Goal: Task Accomplishment & Management: Use online tool/utility

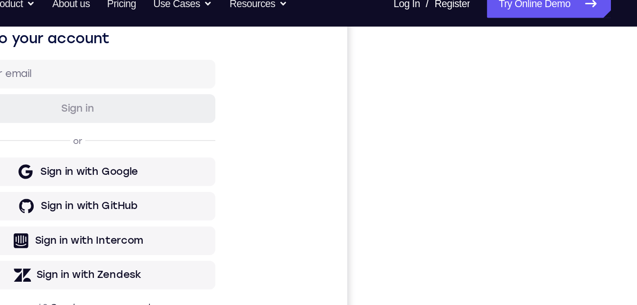
scroll to position [162, 0]
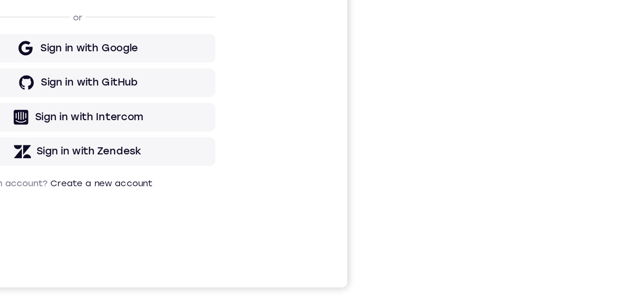
drag, startPoint x: -192, startPoint y: -194, endPoint x: 224, endPoint y: 33, distance: 473.4
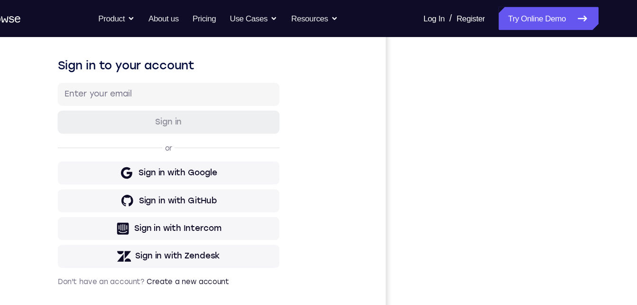
scroll to position [0, 0]
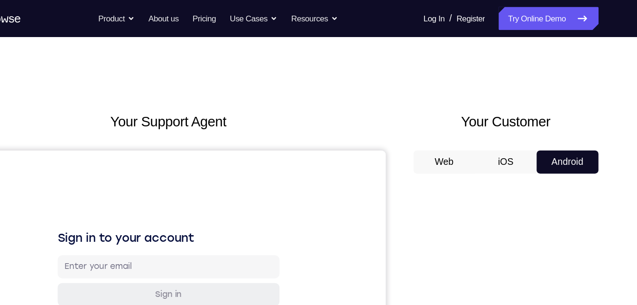
click at [463, 138] on button "Web" at bounding box center [458, 132] width 51 height 19
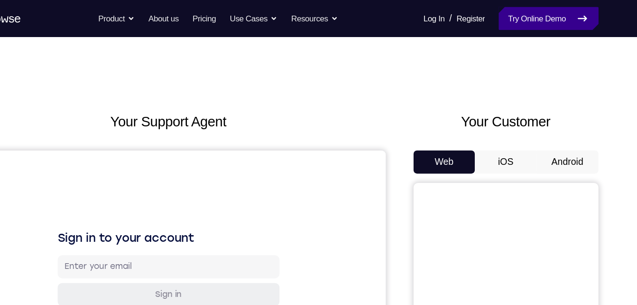
click at [534, 21] on link "Try Online Demo" at bounding box center [544, 15] width 82 height 19
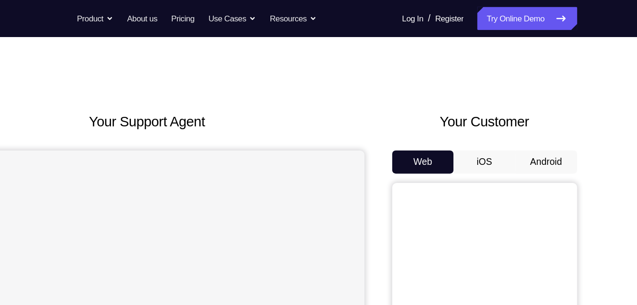
click at [551, 138] on button "Android" at bounding box center [559, 132] width 51 height 19
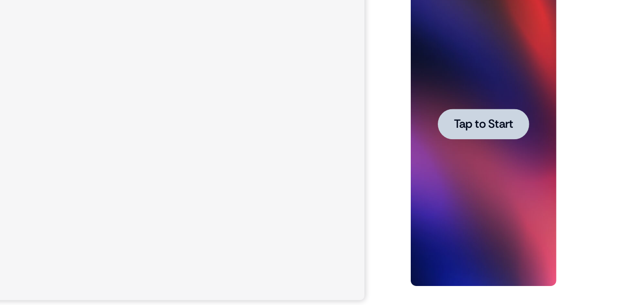
scroll to position [141, 0]
click at [472, 82] on div at bounding box center [468, 93] width 75 height 25
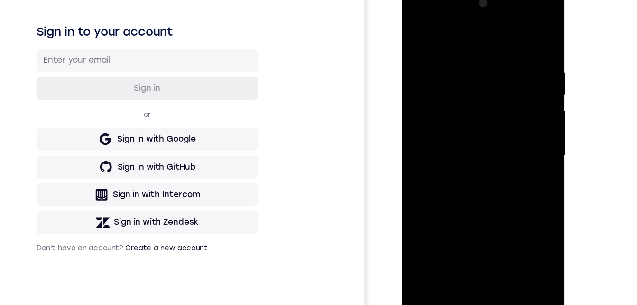
scroll to position [155, 0]
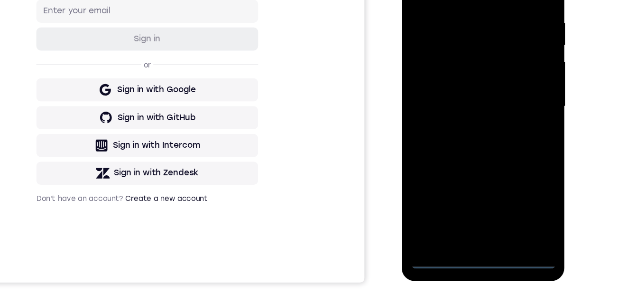
click at [467, 200] on div at bounding box center [469, 76] width 120 height 266
click at [504, 158] on div at bounding box center [469, 76] width 120 height 266
click at [433, 0] on div at bounding box center [469, 76] width 120 height 266
click at [504, 71] on div at bounding box center [469, 76] width 120 height 266
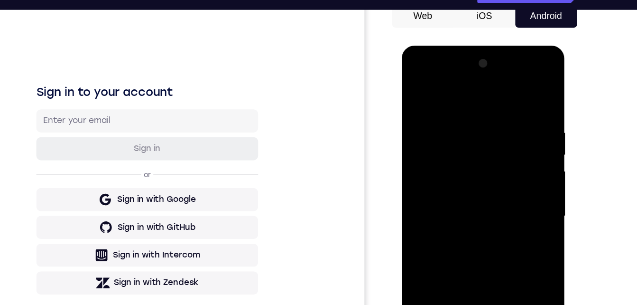
click at [458, 203] on div at bounding box center [469, 186] width 120 height 266
click at [457, 164] on div at bounding box center [469, 186] width 120 height 266
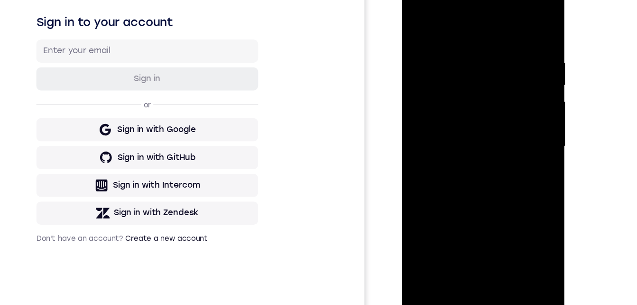
click at [453, 105] on div at bounding box center [469, 116] width 120 height 266
click at [450, 132] on div at bounding box center [469, 116] width 120 height 266
click at [466, 93] on div at bounding box center [469, 116] width 120 height 266
drag, startPoint x: 451, startPoint y: 26, endPoint x: 449, endPoint y: 40, distance: 14.8
click at [448, 37] on div at bounding box center [469, 116] width 120 height 266
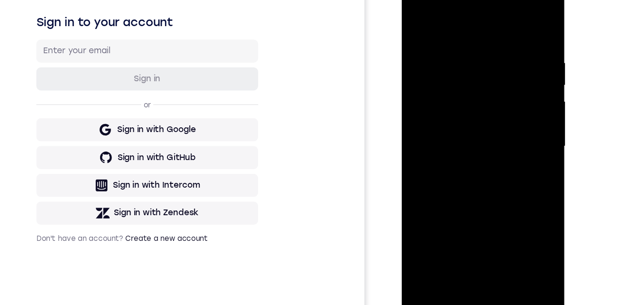
click at [489, 228] on div at bounding box center [469, 116] width 120 height 266
click at [476, 162] on div at bounding box center [469, 116] width 120 height 266
click at [476, 111] on div at bounding box center [469, 116] width 120 height 266
click at [418, 23] on div at bounding box center [469, 116] width 120 height 266
click at [470, 130] on div at bounding box center [469, 116] width 120 height 266
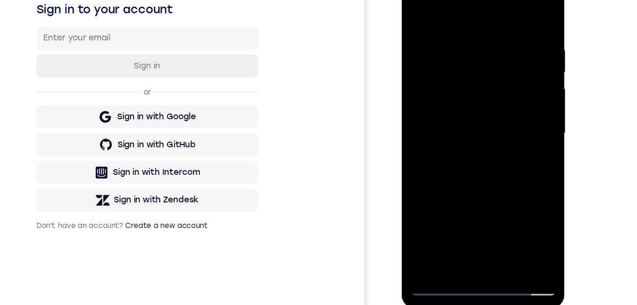
scroll to position [166, 0]
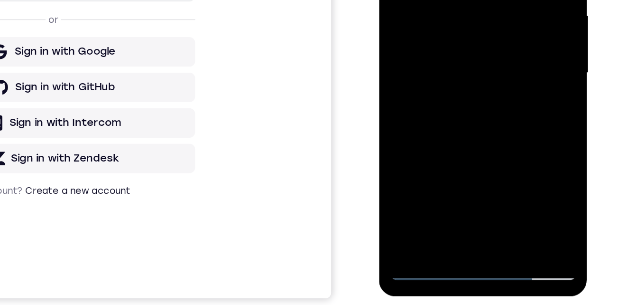
scroll to position [146, 0]
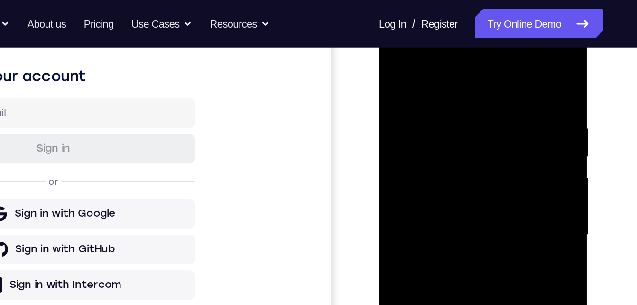
click at [452, 194] on div at bounding box center [446, 157] width 120 height 266
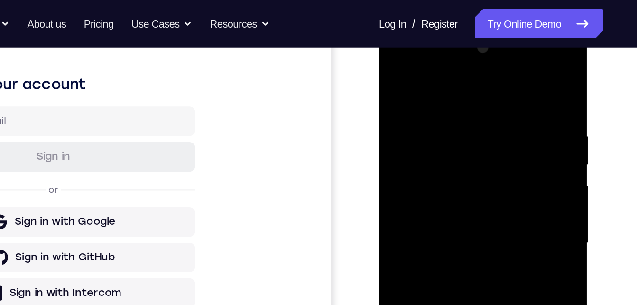
drag, startPoint x: 489, startPoint y: 106, endPoint x: 486, endPoint y: 163, distance: 56.6
click at [486, 163] on div at bounding box center [446, 165] width 120 height 266
drag, startPoint x: 486, startPoint y: 131, endPoint x: 483, endPoint y: 188, distance: 57.1
click at [483, 189] on div at bounding box center [446, 165] width 120 height 266
drag, startPoint x: 482, startPoint y: 170, endPoint x: 467, endPoint y: 193, distance: 27.3
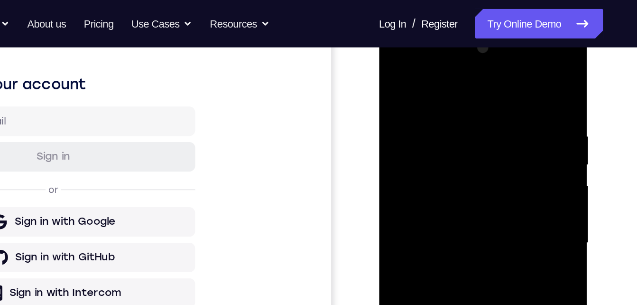
click at [467, 193] on div at bounding box center [446, 165] width 120 height 266
click at [394, 70] on div at bounding box center [446, 165] width 120 height 266
click at [395, 71] on div at bounding box center [446, 165] width 120 height 266
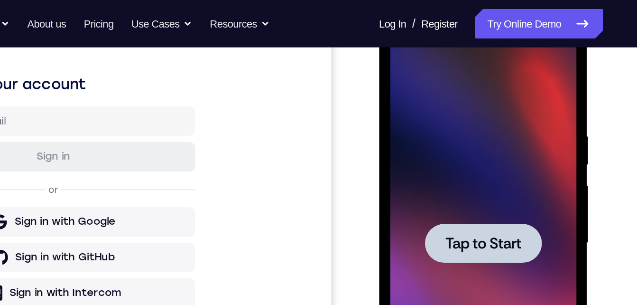
click at [435, 132] on div at bounding box center [446, 165] width 120 height 266
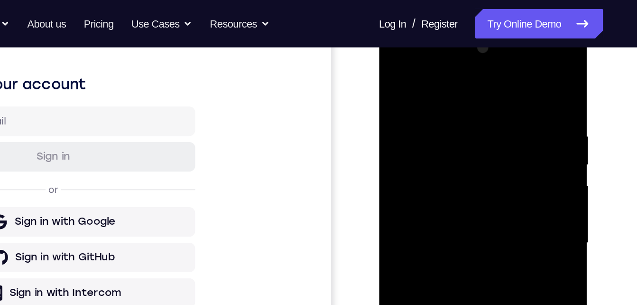
scroll to position [144, 0]
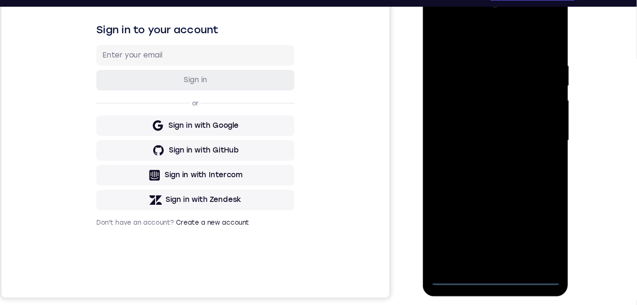
click at [485, 251] on div at bounding box center [490, 128] width 120 height 266
click at [531, 206] on div at bounding box center [490, 128] width 120 height 266
click at [454, 16] on div at bounding box center [490, 128] width 120 height 266
click at [529, 129] on div at bounding box center [490, 128] width 120 height 266
click at [481, 145] on div at bounding box center [490, 128] width 120 height 266
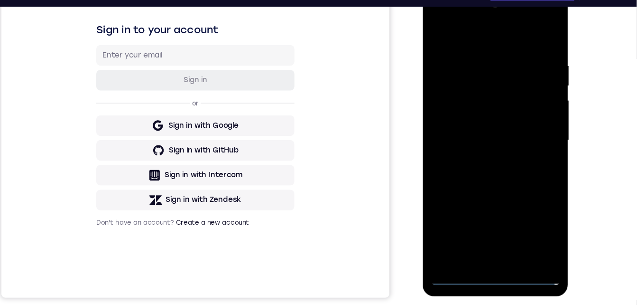
click at [461, 119] on div at bounding box center [490, 128] width 120 height 266
click at [464, 110] on div at bounding box center [490, 128] width 120 height 266
